Goal: Use online tool/utility

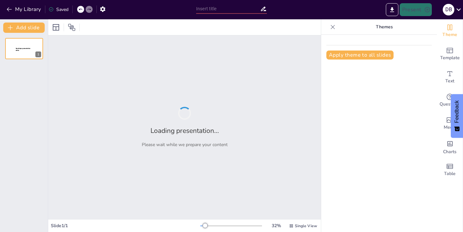
type input "Мобильные приложения для клиентов: возможности и решения от Zendo"
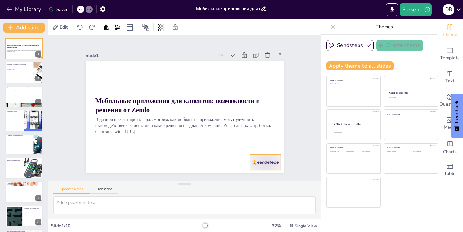
click at [262, 172] on div at bounding box center [245, 184] width 34 height 24
click at [154, 191] on icon at bounding box center [151, 194] width 6 height 6
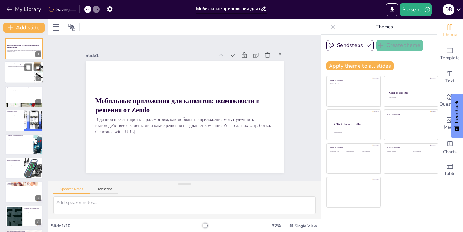
click at [19, 73] on div at bounding box center [24, 73] width 39 height 22
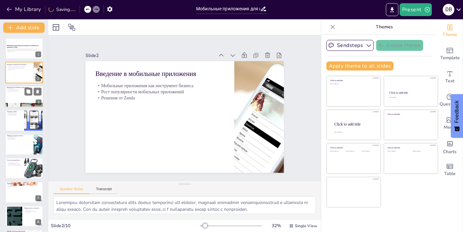
click at [16, 94] on div at bounding box center [24, 97] width 39 height 22
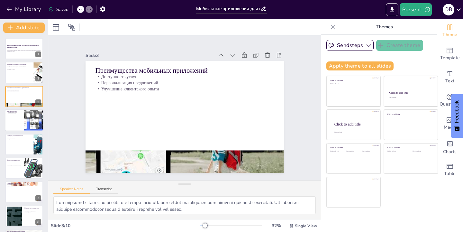
click at [16, 116] on div at bounding box center [24, 120] width 39 height 22
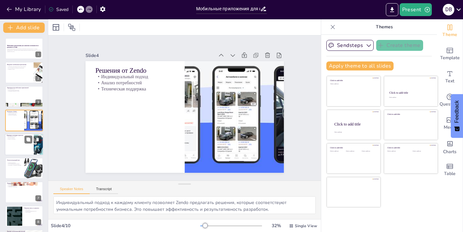
click at [20, 143] on div at bounding box center [24, 144] width 39 height 22
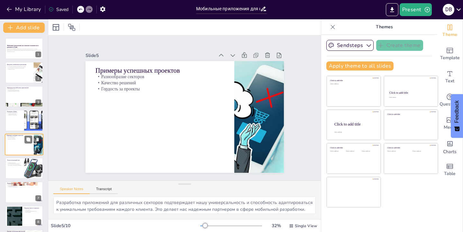
scroll to position [12, 0]
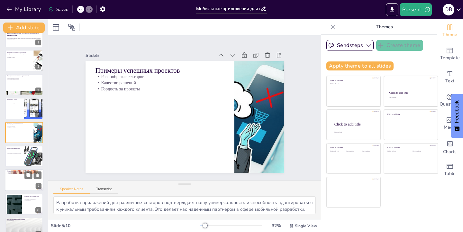
click at [16, 155] on div at bounding box center [24, 156] width 38 height 21
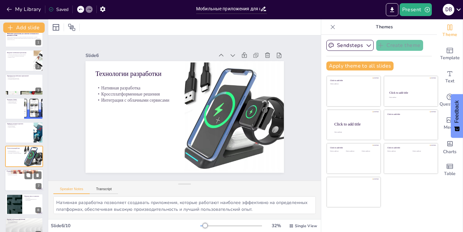
scroll to position [36, 0]
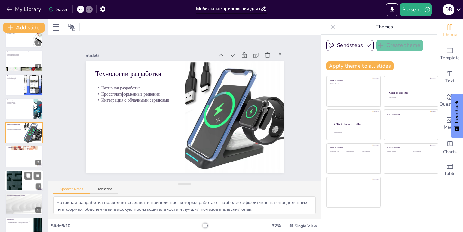
click at [16, 176] on div at bounding box center [14, 180] width 35 height 20
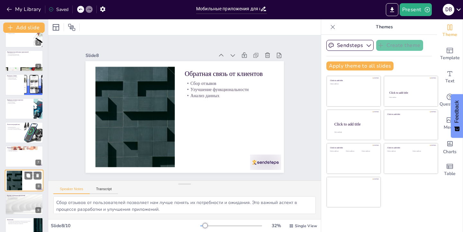
scroll to position [48, 0]
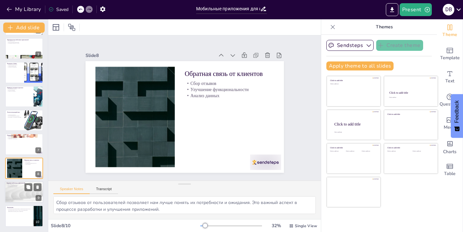
click at [17, 185] on p "Искусственный интеллект" at bounding box center [24, 185] width 35 height 1
type textarea "Рост значимости мобильных приложений в будущем будет определяться их способност…"
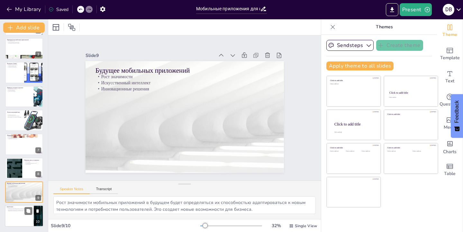
click at [20, 214] on div at bounding box center [24, 216] width 39 height 22
